Goal: Navigation & Orientation: Find specific page/section

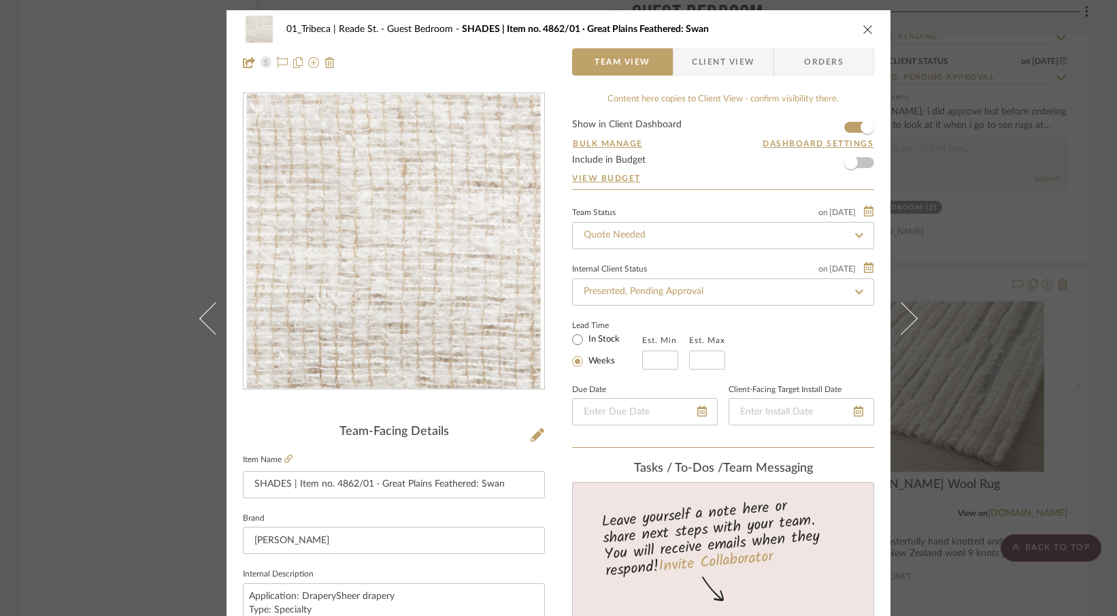
drag, startPoint x: 860, startPoint y: 28, endPoint x: 805, endPoint y: 127, distance: 113.3
click at [863, 28] on icon "close" at bounding box center [868, 29] width 11 height 11
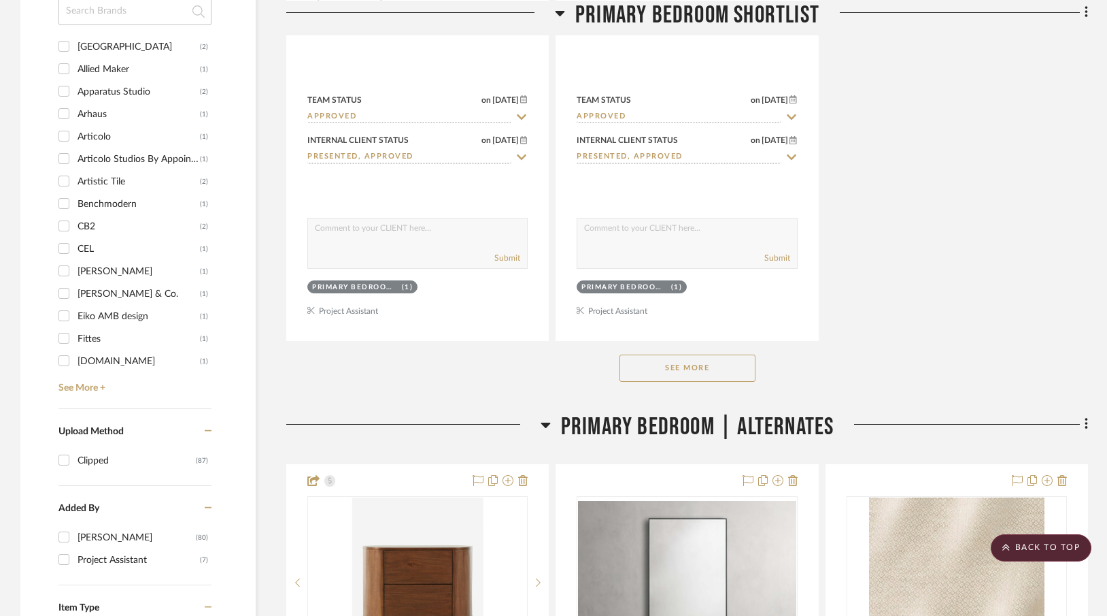
scroll to position [1913, 0]
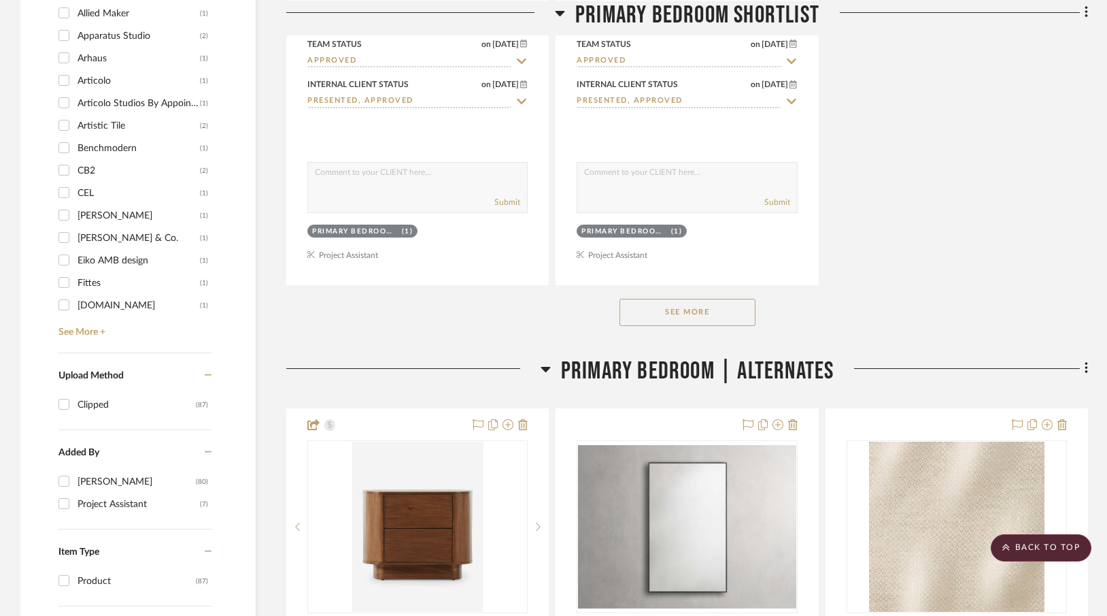
click at [664, 307] on button "See More" at bounding box center [688, 312] width 136 height 27
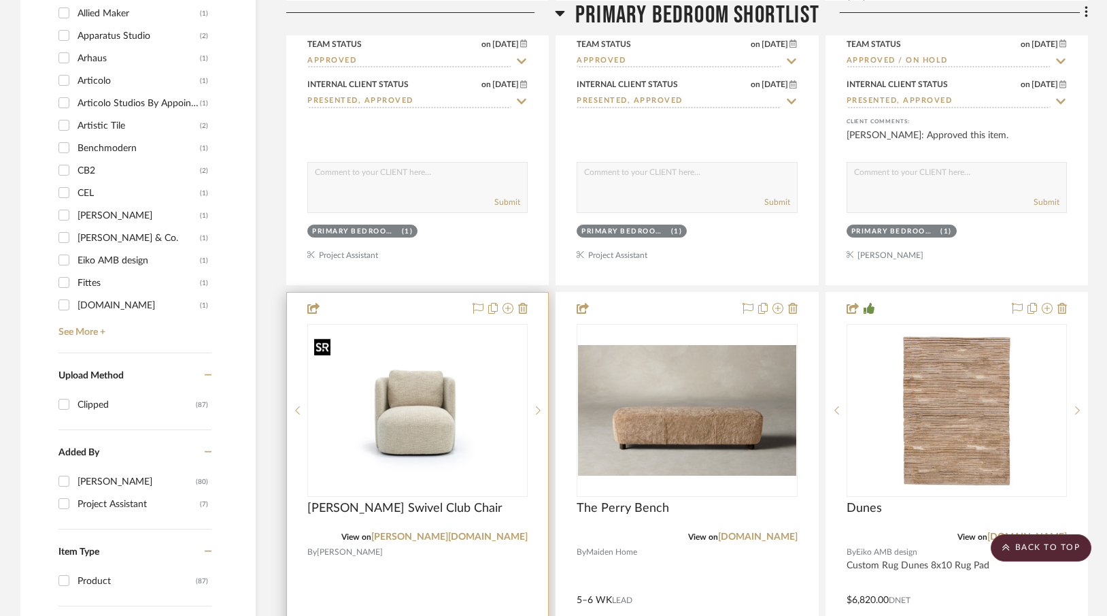
click at [0, 0] on img at bounding box center [0, 0] width 0 height 0
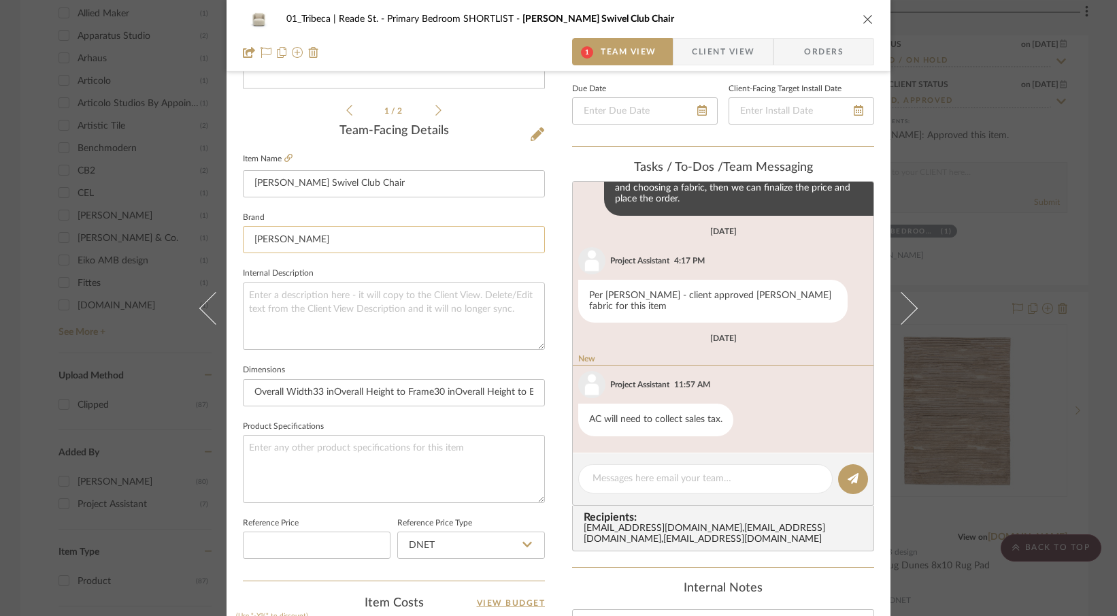
scroll to position [318, 0]
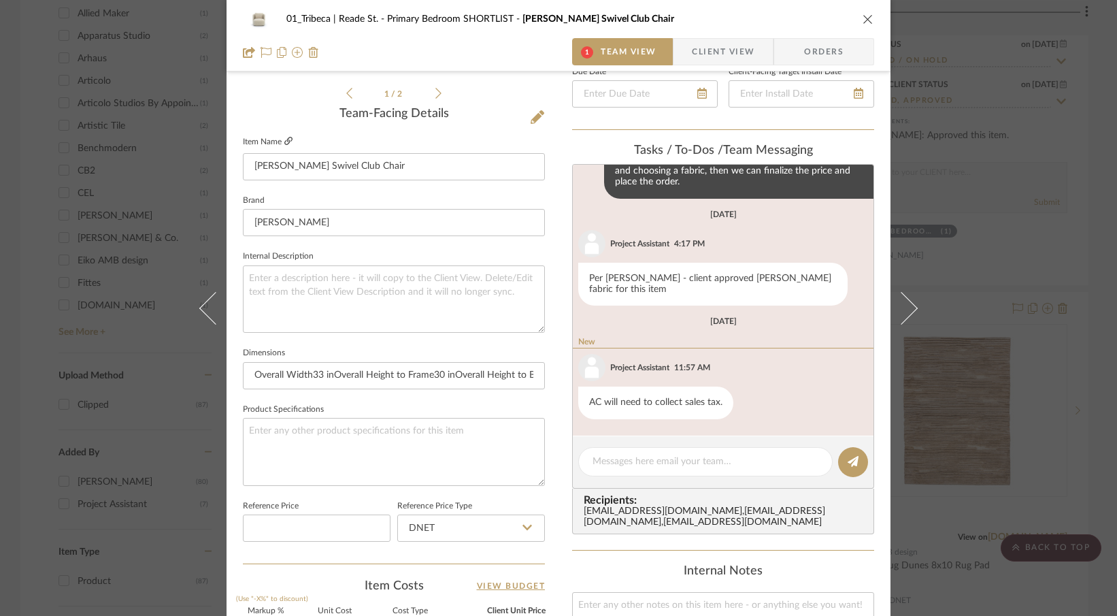
click at [287, 143] on icon at bounding box center [288, 141] width 8 height 8
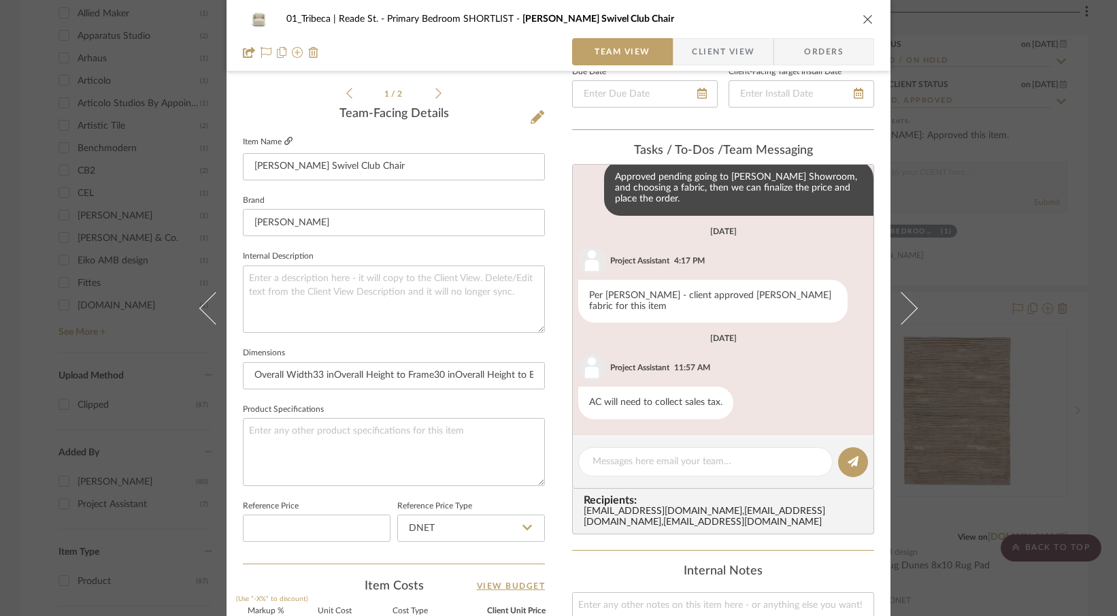
scroll to position [68, 0]
click at [866, 20] on icon "close" at bounding box center [868, 19] width 11 height 11
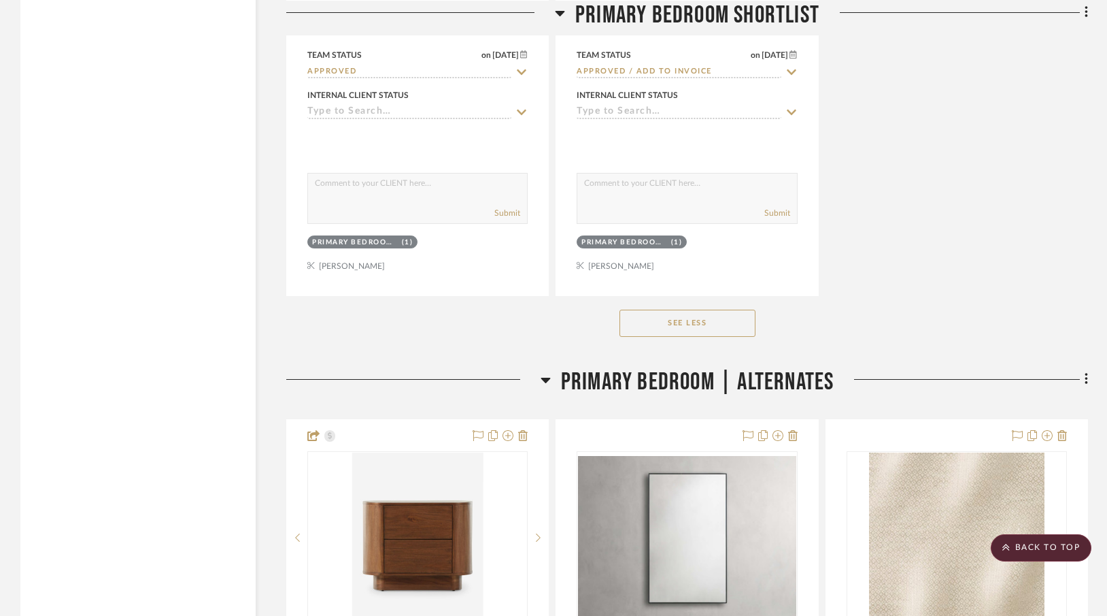
scroll to position [3041, 0]
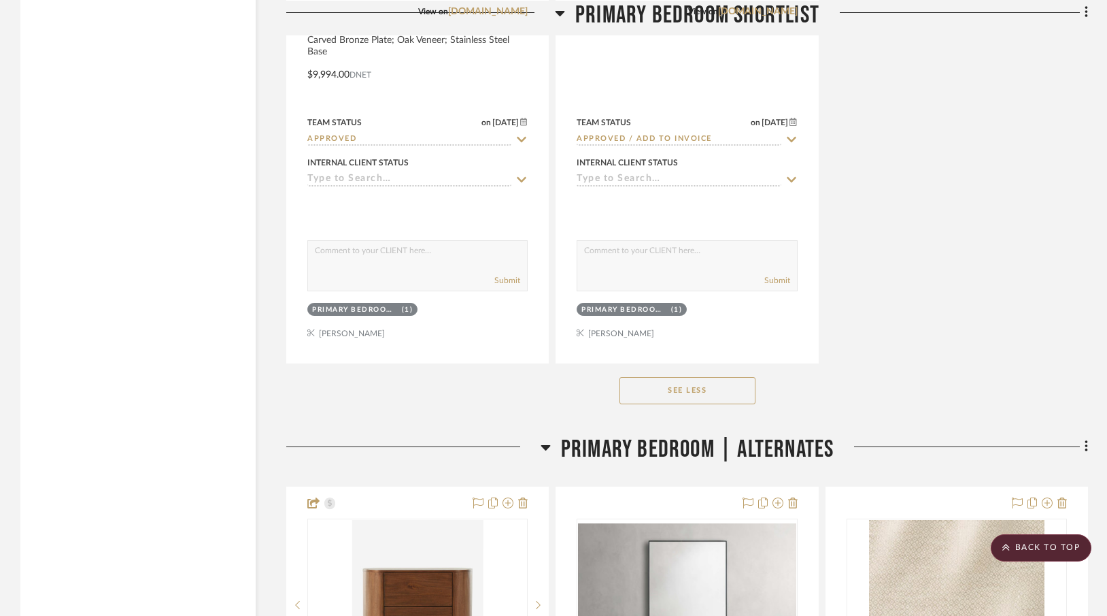
click at [694, 386] on button "See Less" at bounding box center [688, 390] width 136 height 27
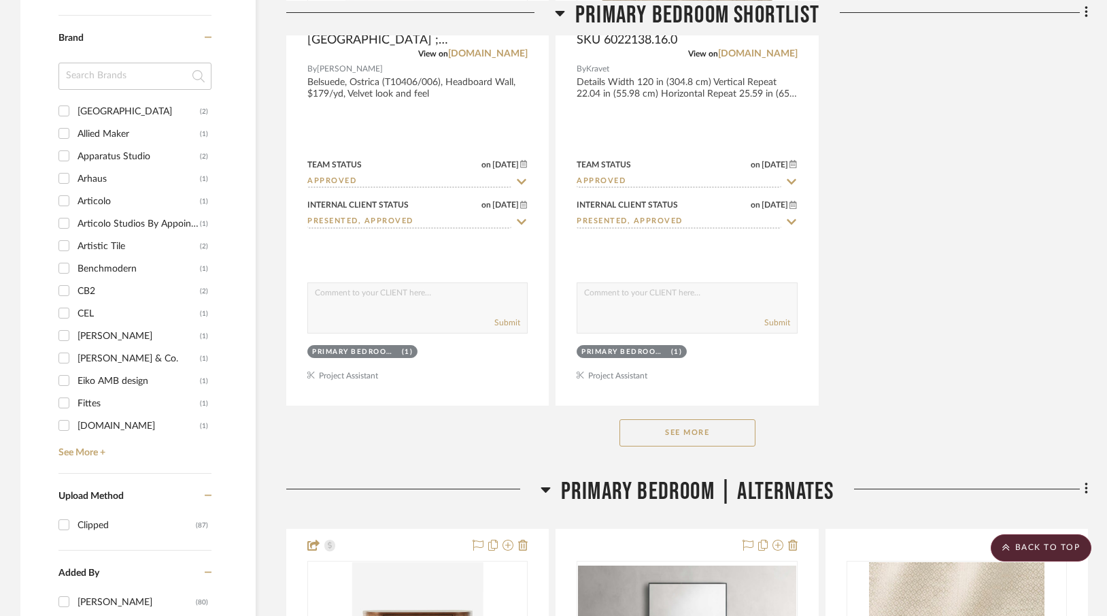
scroll to position [1771, 0]
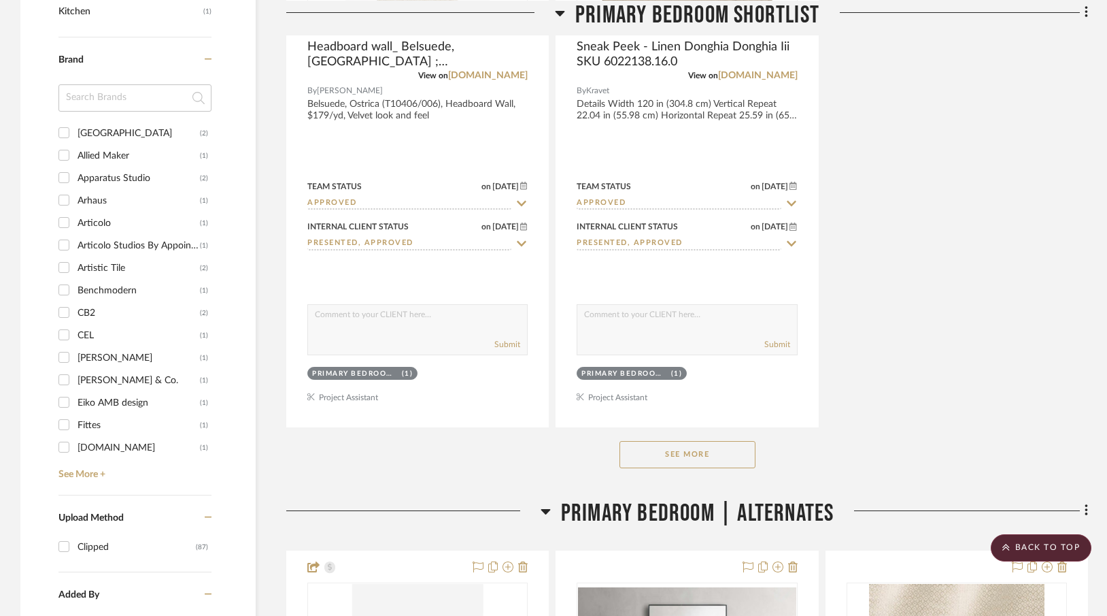
click at [688, 467] on div "See More" at bounding box center [687, 454] width 802 height 54
click at [690, 457] on button "See More" at bounding box center [688, 454] width 136 height 27
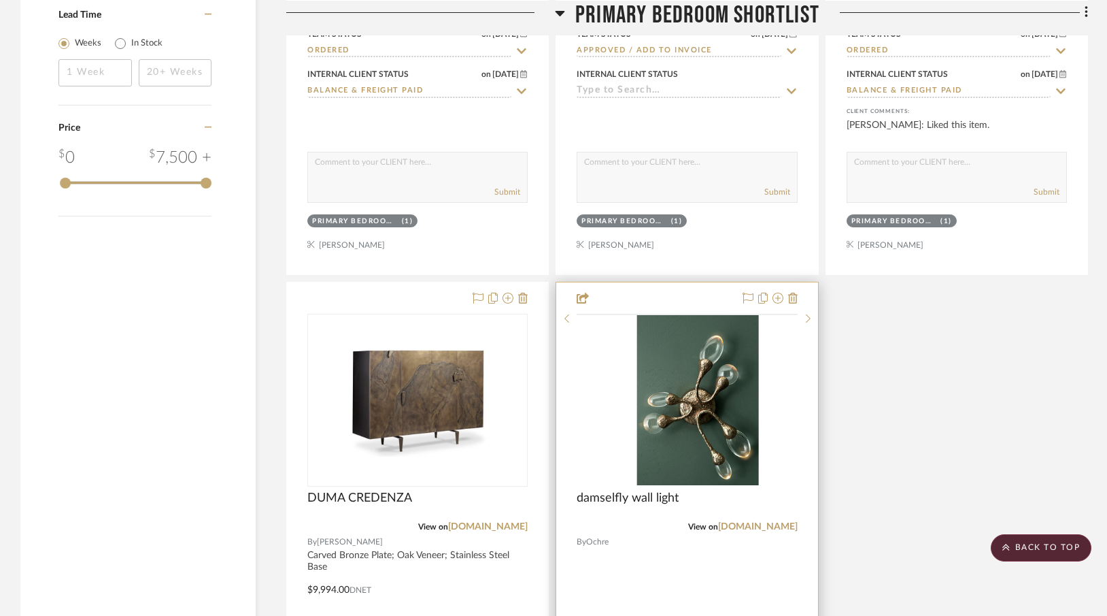
scroll to position [2527, 0]
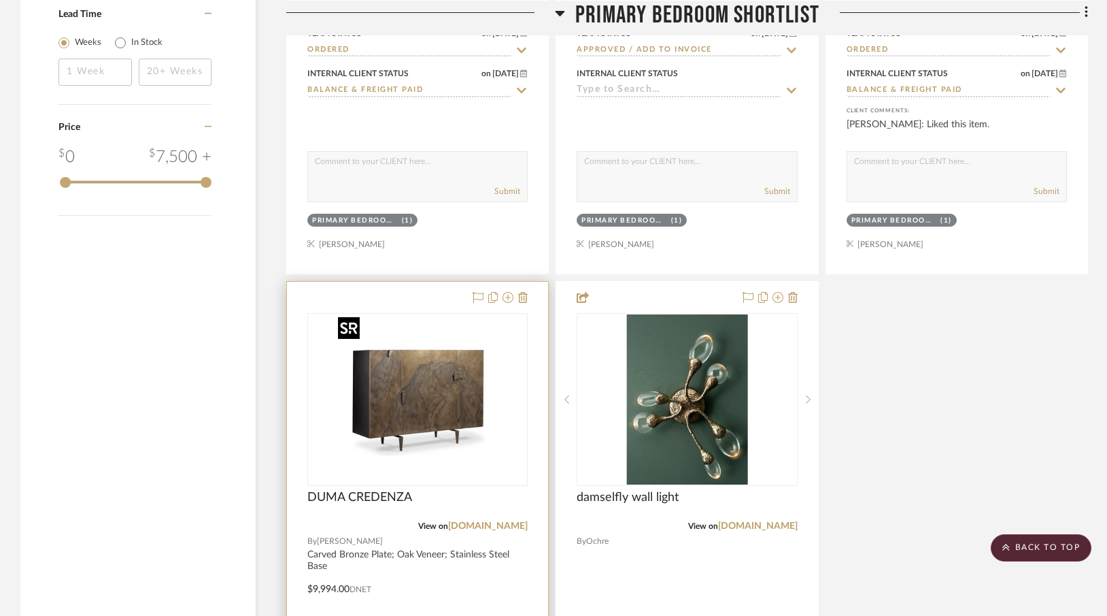
click at [456, 422] on div at bounding box center [417, 399] width 220 height 173
click at [494, 524] on link "[DOMAIN_NAME]" at bounding box center [488, 526] width 80 height 10
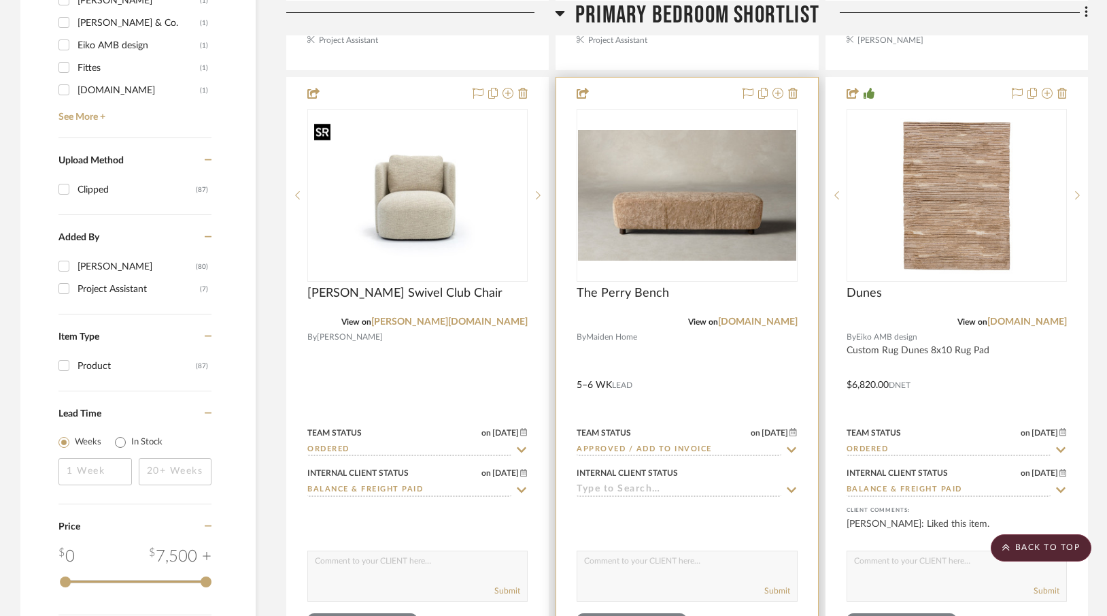
scroll to position [2126, 0]
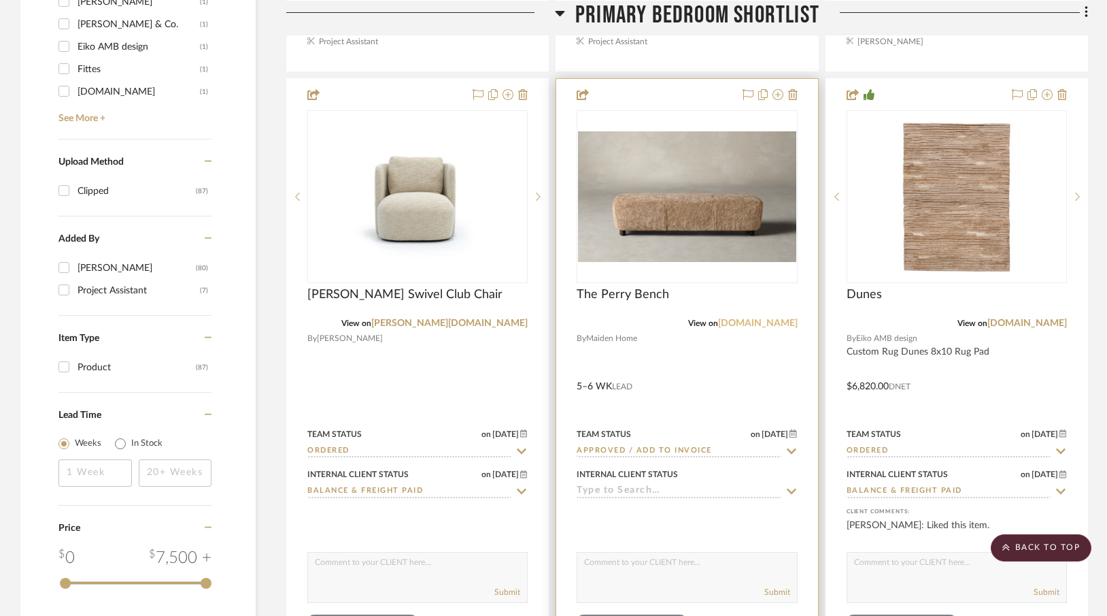
click at [737, 325] on link "[DOMAIN_NAME]" at bounding box center [758, 323] width 80 height 10
